Goal: Browse casually

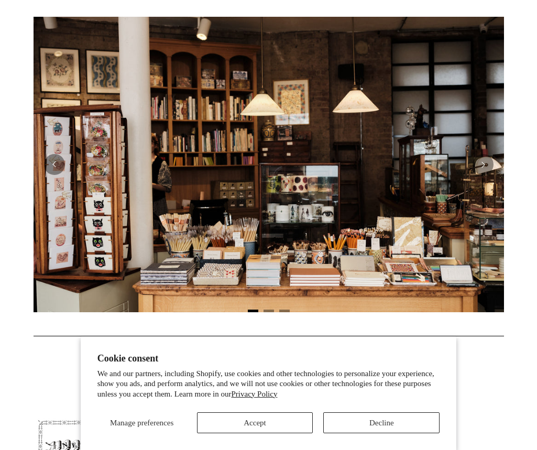
scroll to position [210, 0]
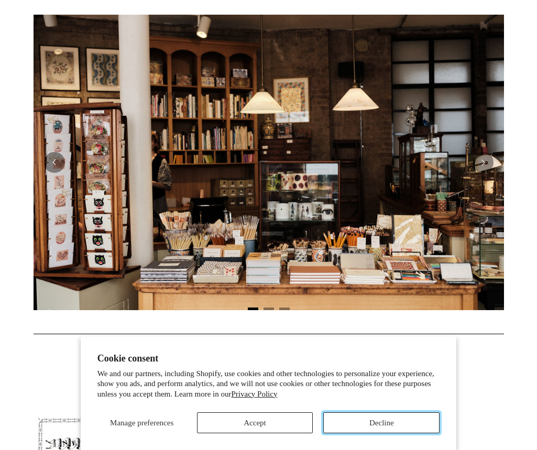
click at [411, 425] on button "Decline" at bounding box center [382, 423] width 116 height 21
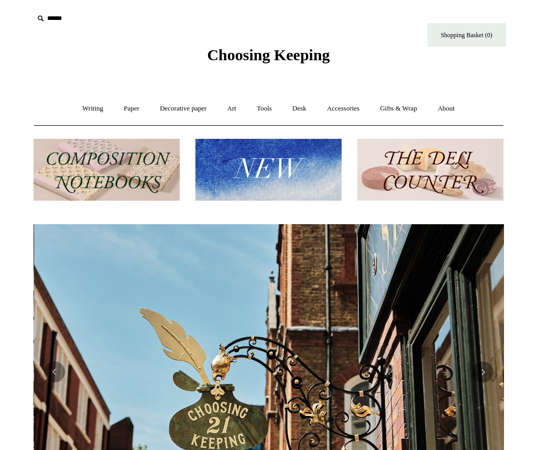
scroll to position [0, 471]
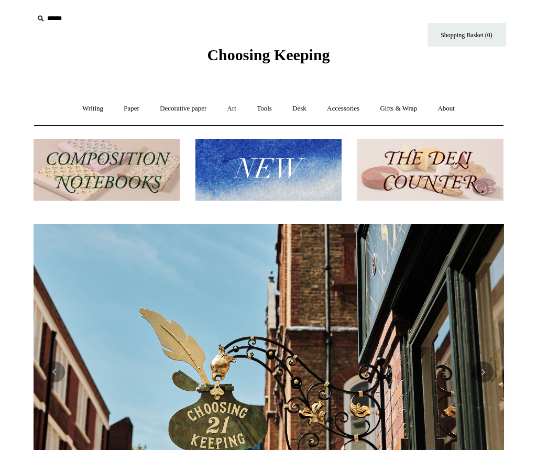
click at [135, 172] on img at bounding box center [107, 170] width 146 height 62
